Goal: Obtain resource: Obtain resource

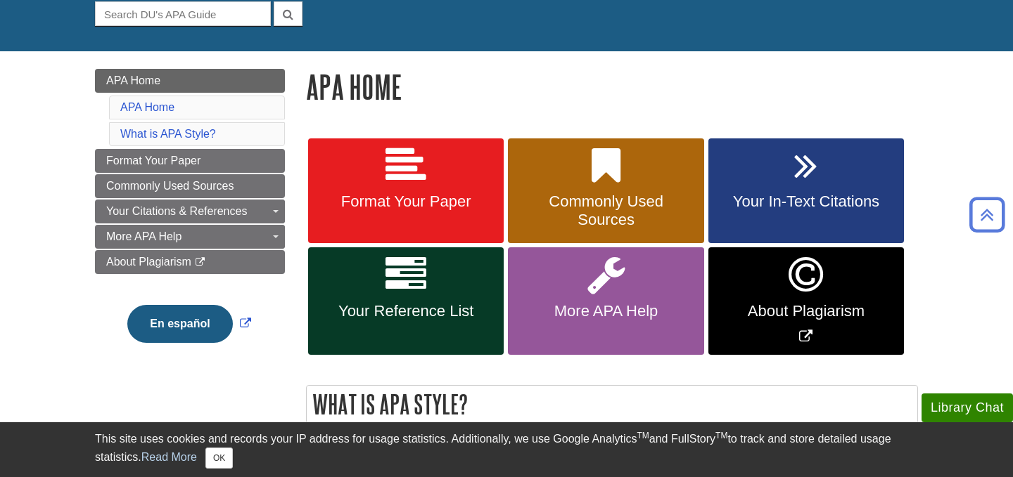
scroll to position [141, 0]
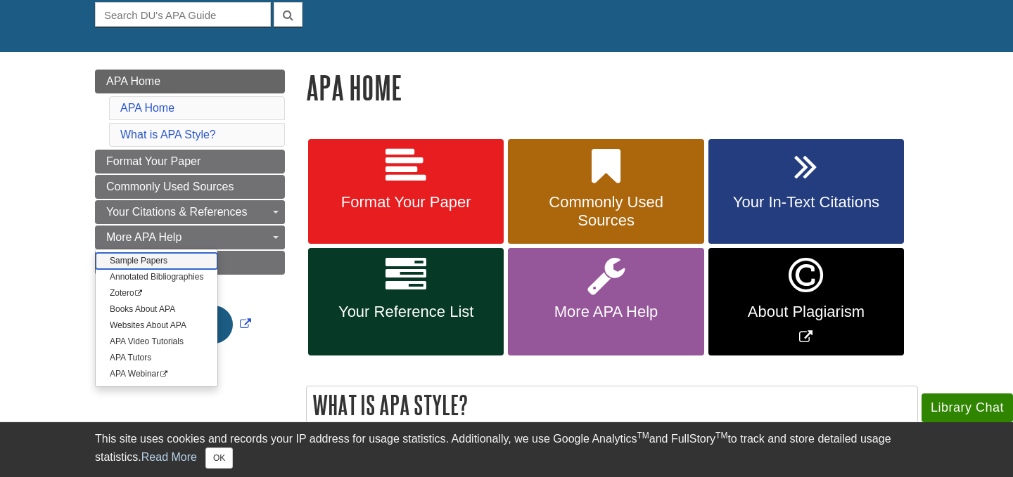
click at [136, 261] on link "Sample Papers" at bounding box center [157, 261] width 122 height 16
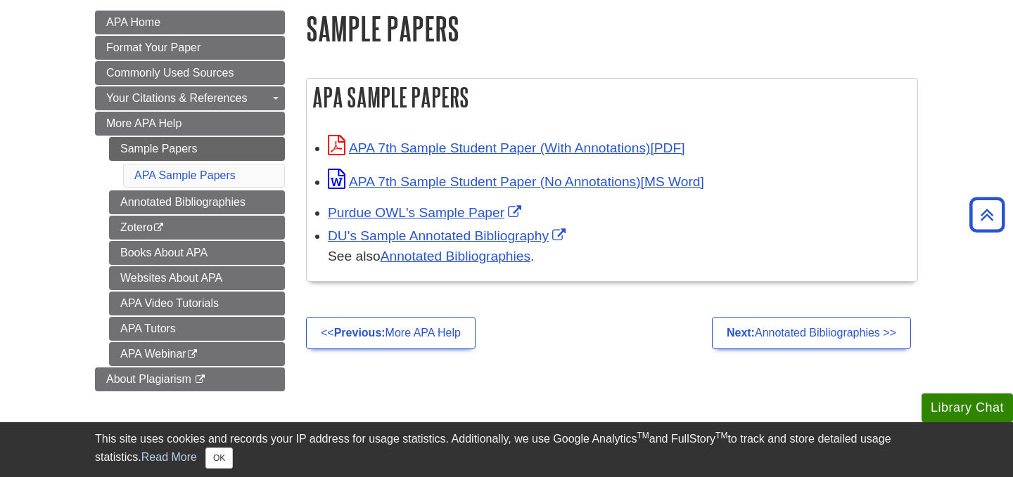
scroll to position [200, 0]
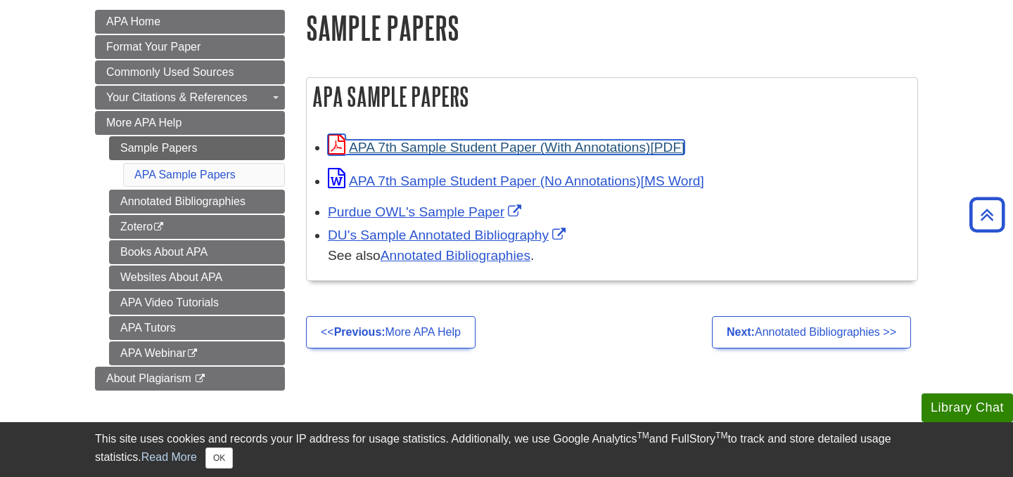
click at [481, 148] on link "APA 7th Sample Student Paper (With Annotations)" at bounding box center [506, 147] width 357 height 15
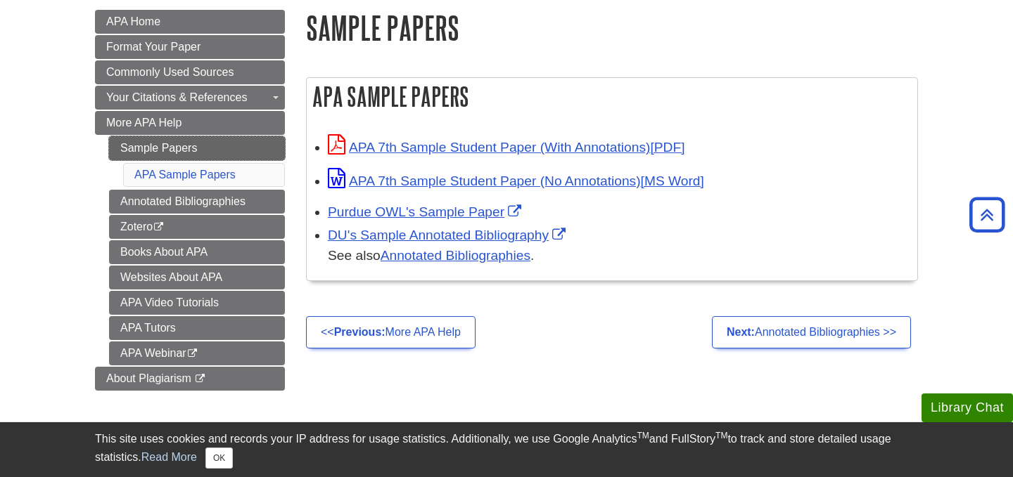
click at [181, 150] on link "Sample Papers" at bounding box center [197, 148] width 176 height 24
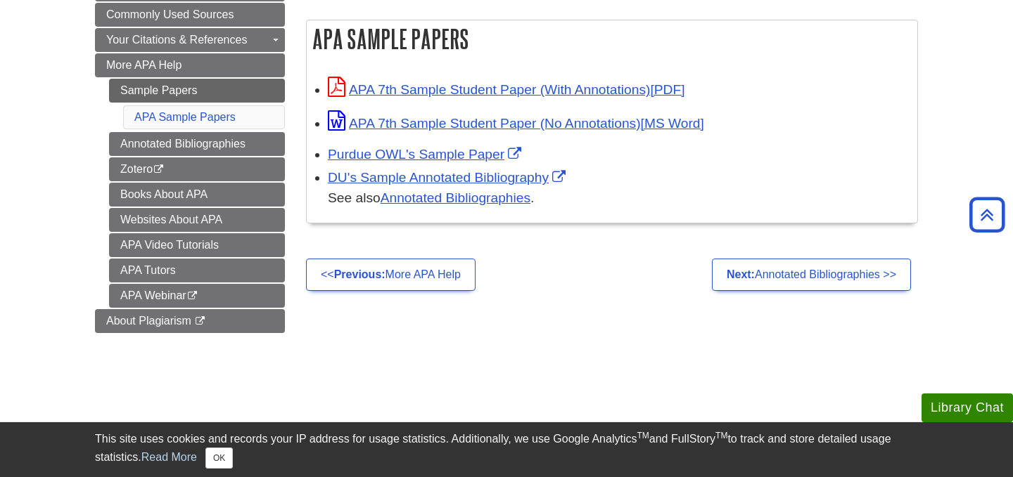
scroll to position [262, 0]
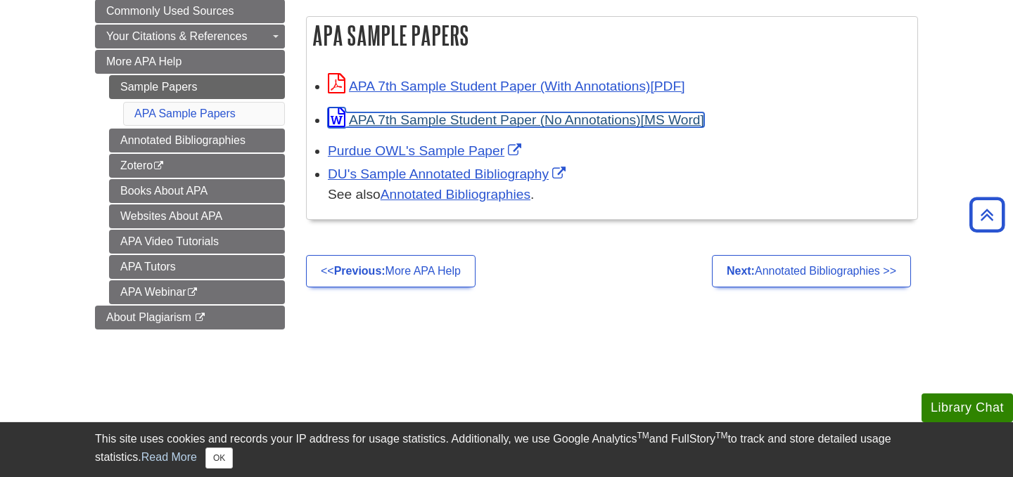
click at [506, 122] on link "APA 7th Sample Student Paper (No Annotations)" at bounding box center [516, 120] width 376 height 15
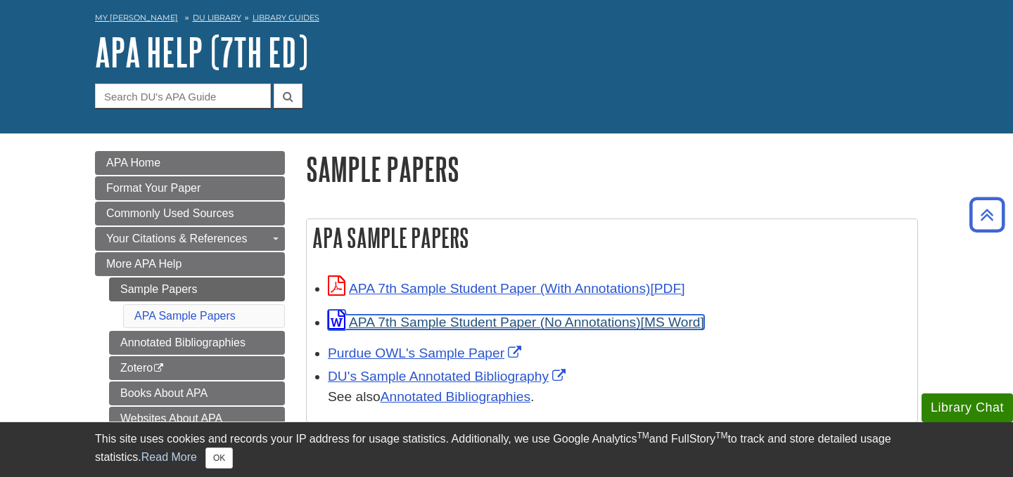
scroll to position [0, 0]
